Goal: Book appointment/travel/reservation

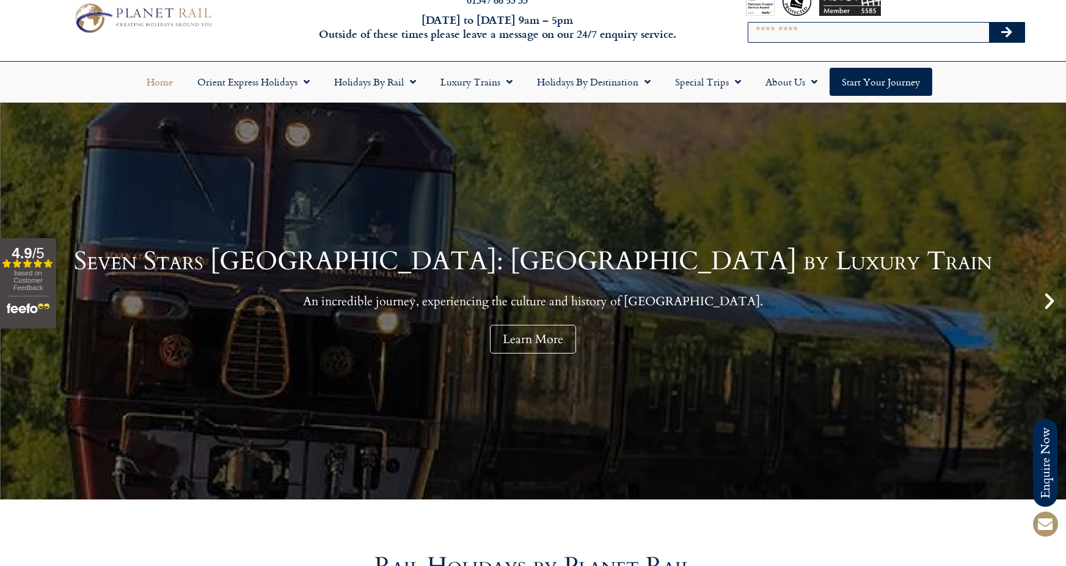
scroll to position [47, 0]
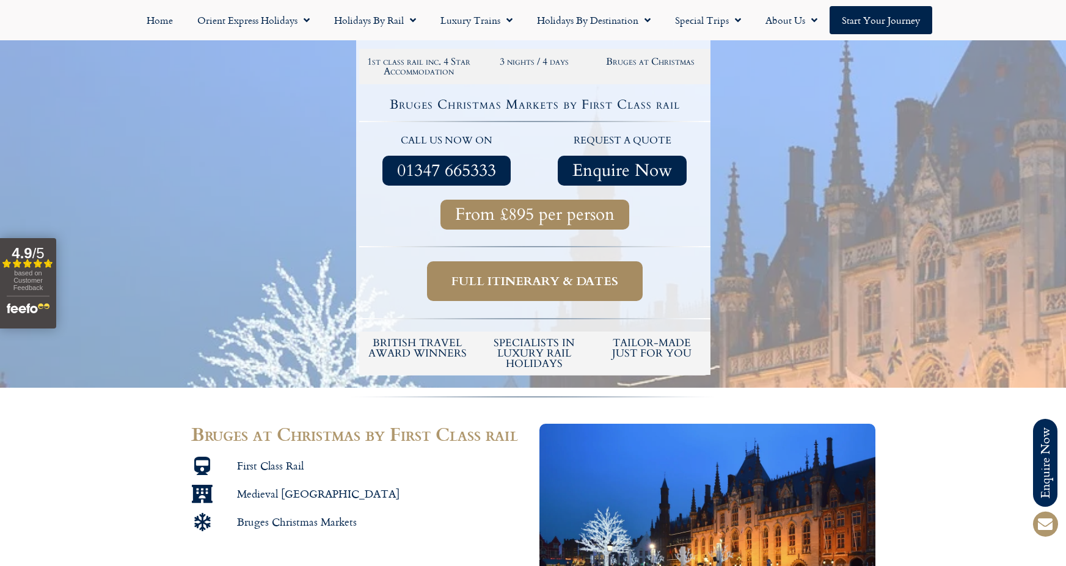
scroll to position [281, 0]
click at [556, 284] on span "Full itinerary & dates" at bounding box center [534, 280] width 167 height 15
click at [523, 285] on span "Full itinerary & dates" at bounding box center [534, 280] width 167 height 15
click at [509, 280] on span "Full itinerary & dates" at bounding box center [534, 280] width 167 height 15
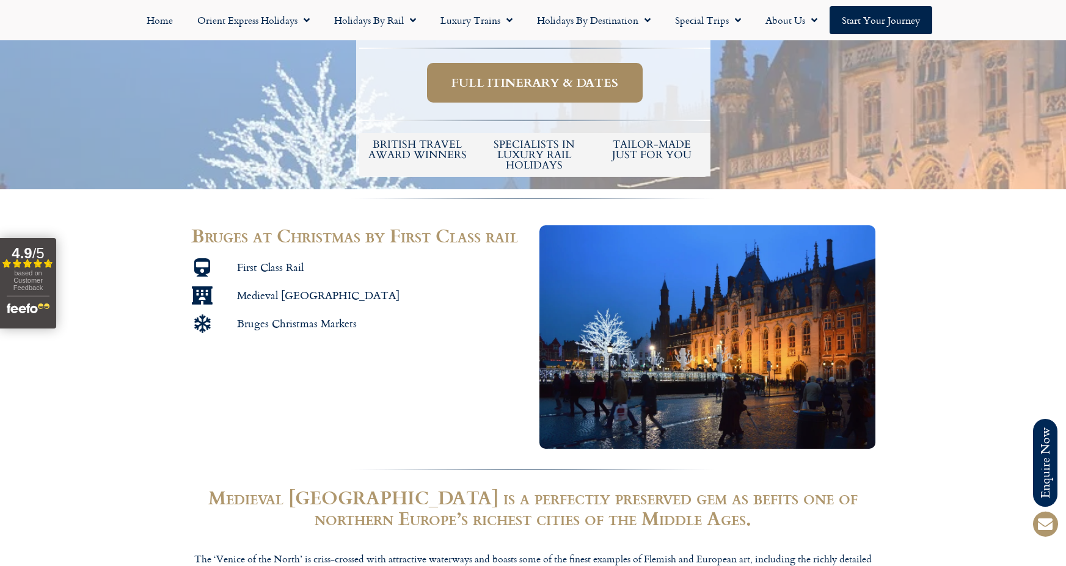
scroll to position [474, 0]
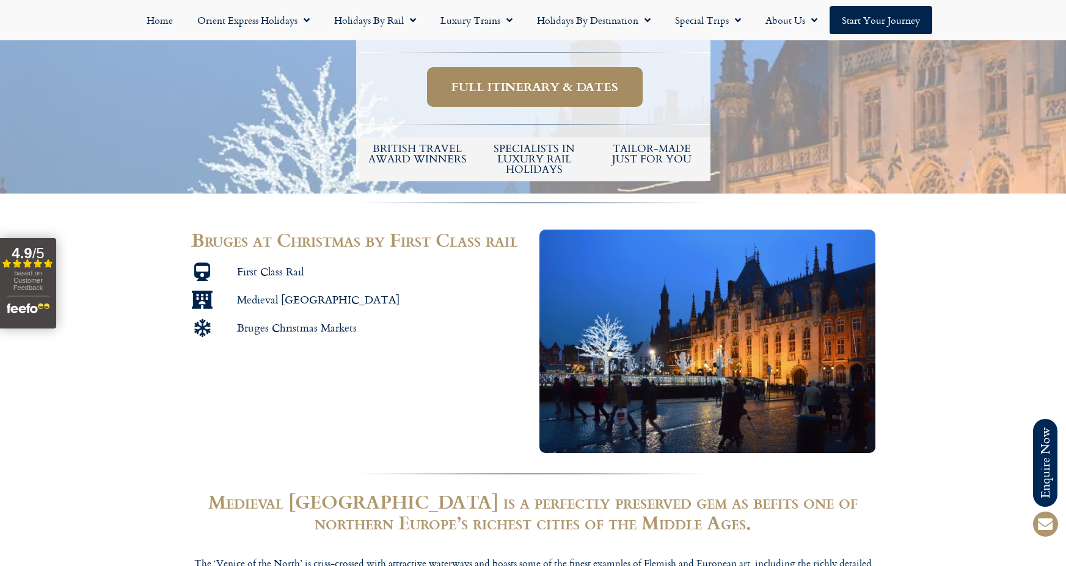
click at [549, 96] on link "Full itinerary & dates" at bounding box center [535, 87] width 216 height 40
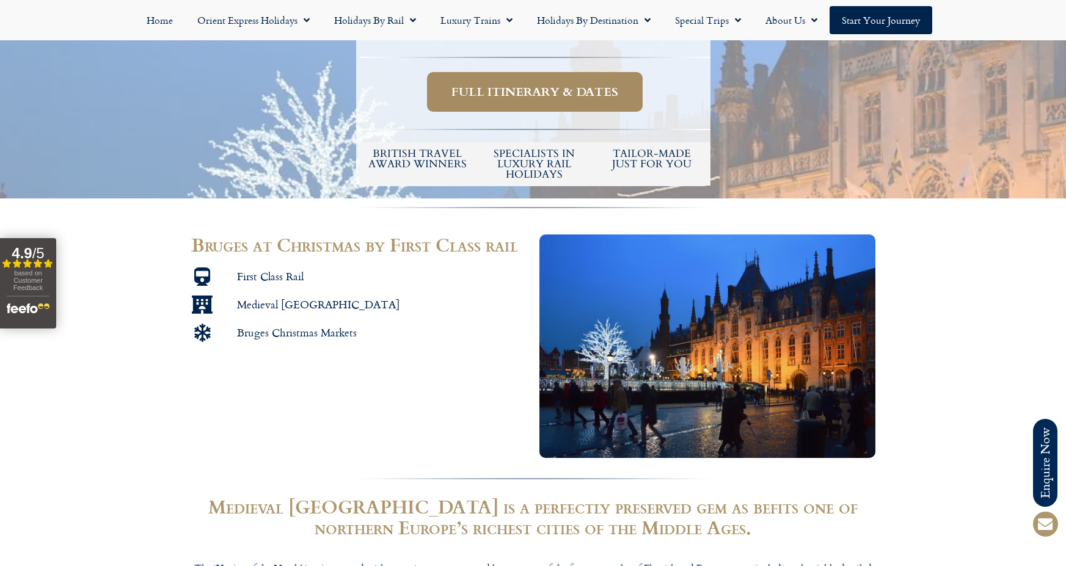
click at [549, 96] on span "Full itinerary & dates" at bounding box center [534, 91] width 167 height 15
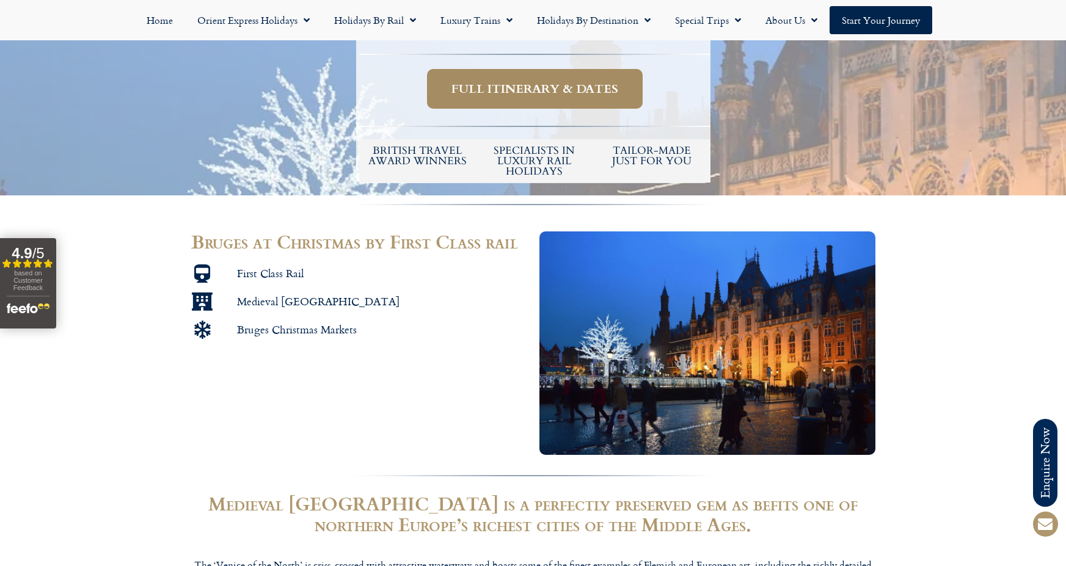
click at [549, 96] on link "Full itinerary & dates" at bounding box center [535, 89] width 216 height 40
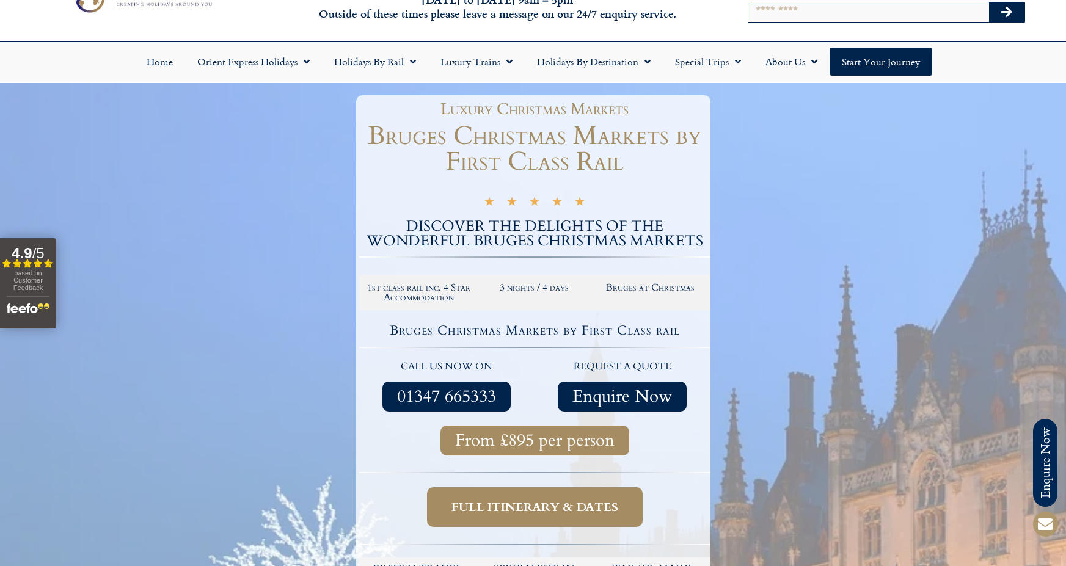
scroll to position [35, 0]
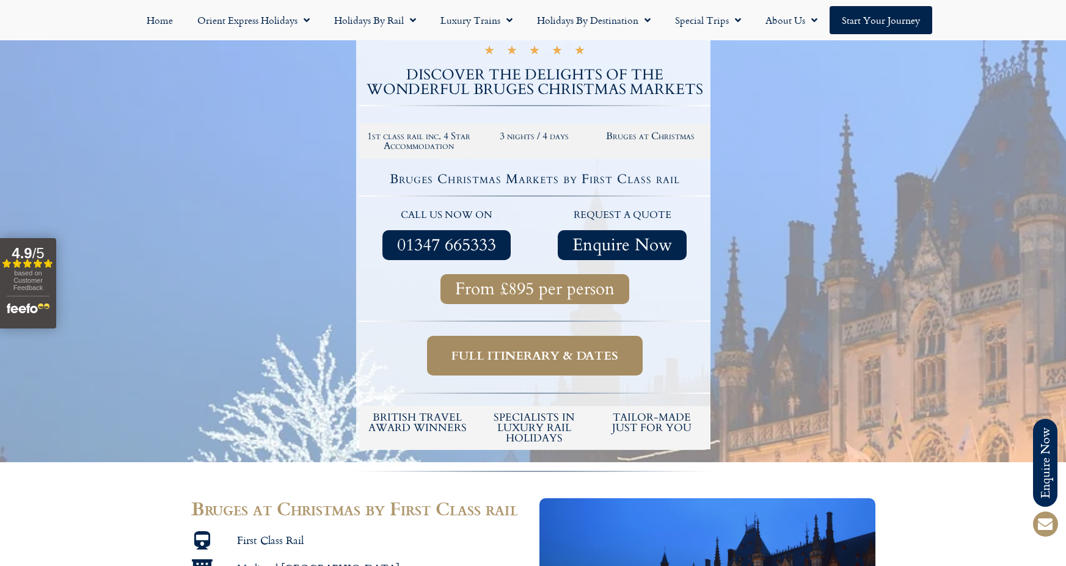
click at [513, 357] on span "Full itinerary & dates" at bounding box center [534, 355] width 167 height 15
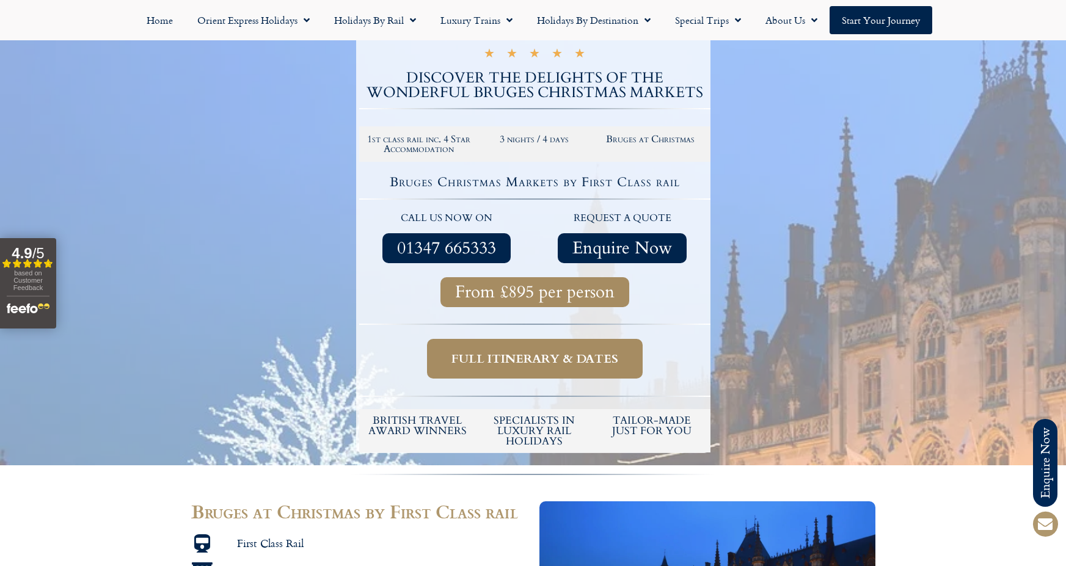
click at [534, 356] on span "Full itinerary & dates" at bounding box center [534, 358] width 167 height 15
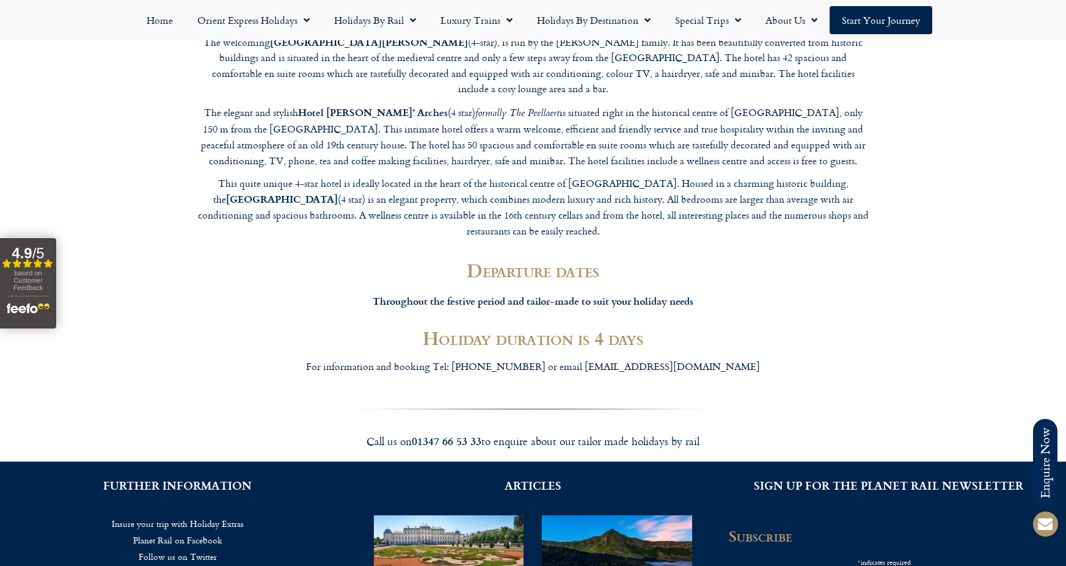
scroll to position [2169, 0]
